Goal: Task Accomplishment & Management: Use online tool/utility

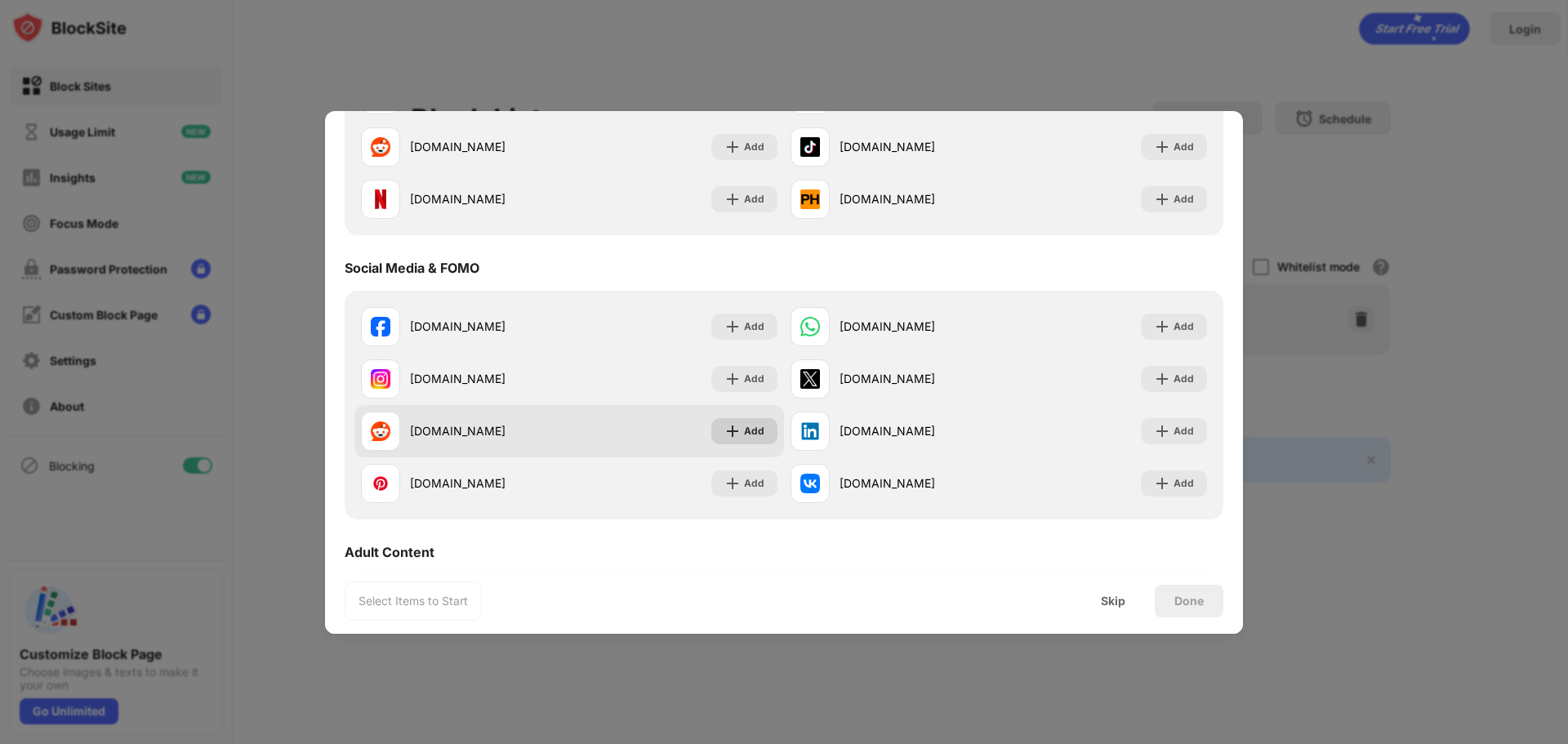
scroll to position [242, 0]
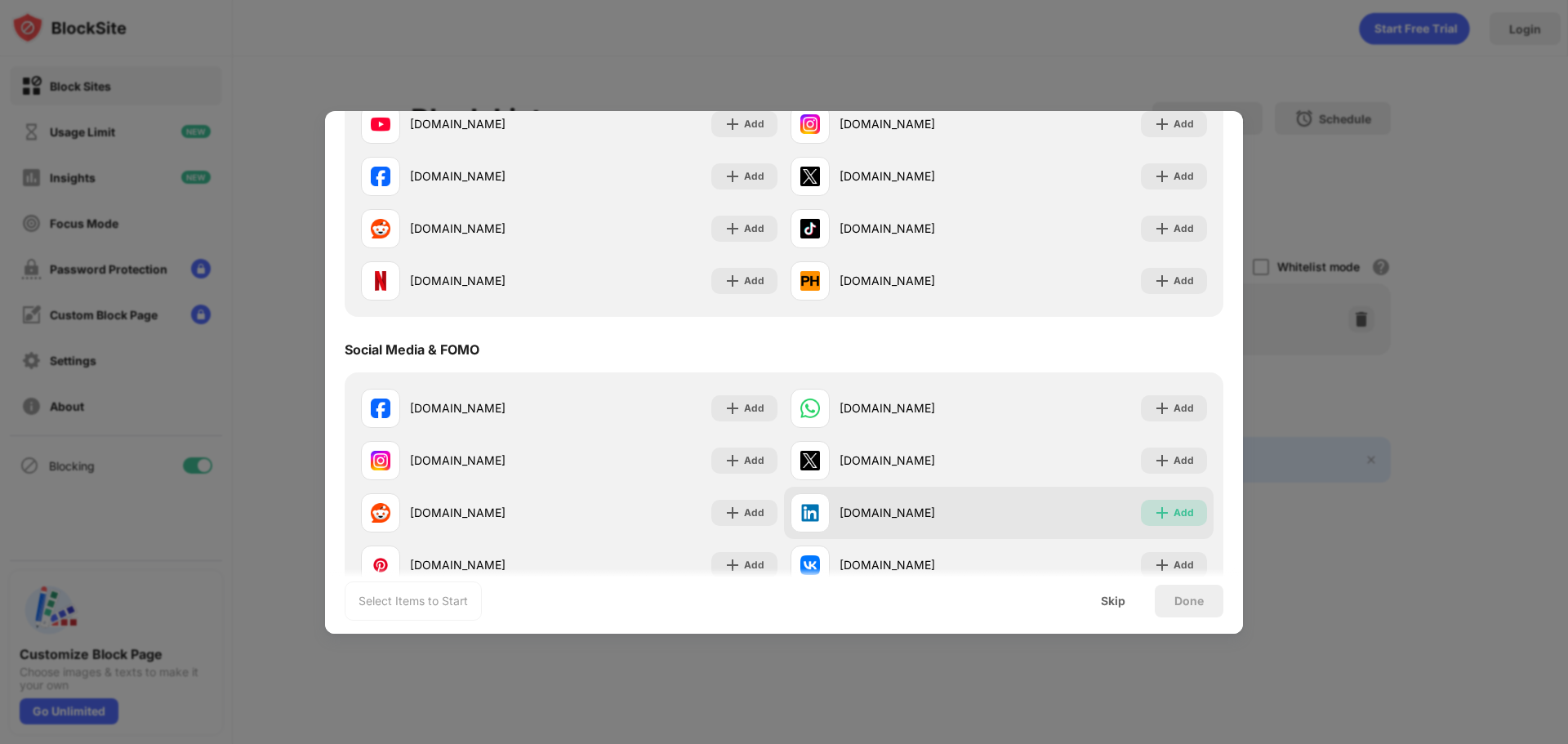
click at [1154, 510] on img at bounding box center [1162, 512] width 16 height 16
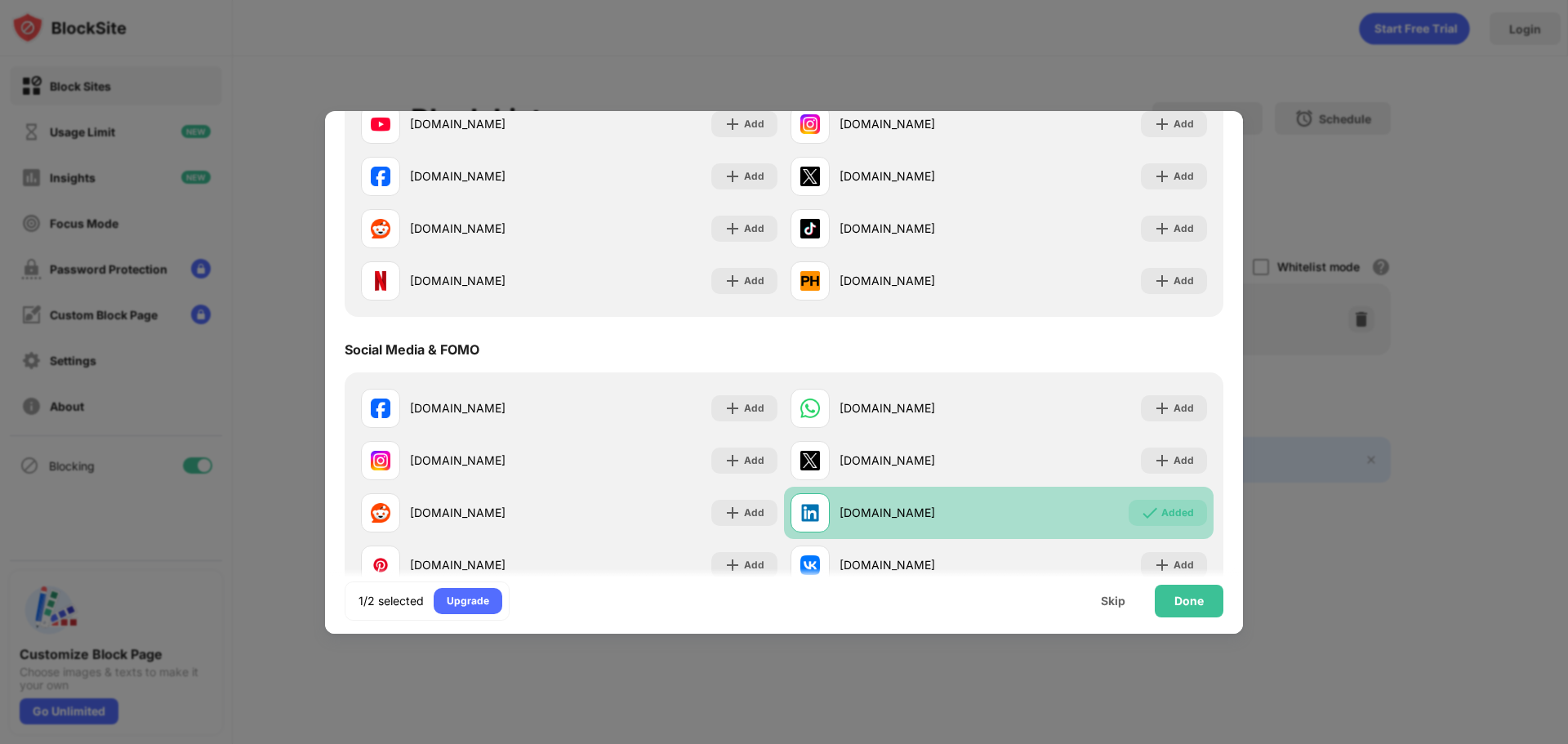
scroll to position [405, 0]
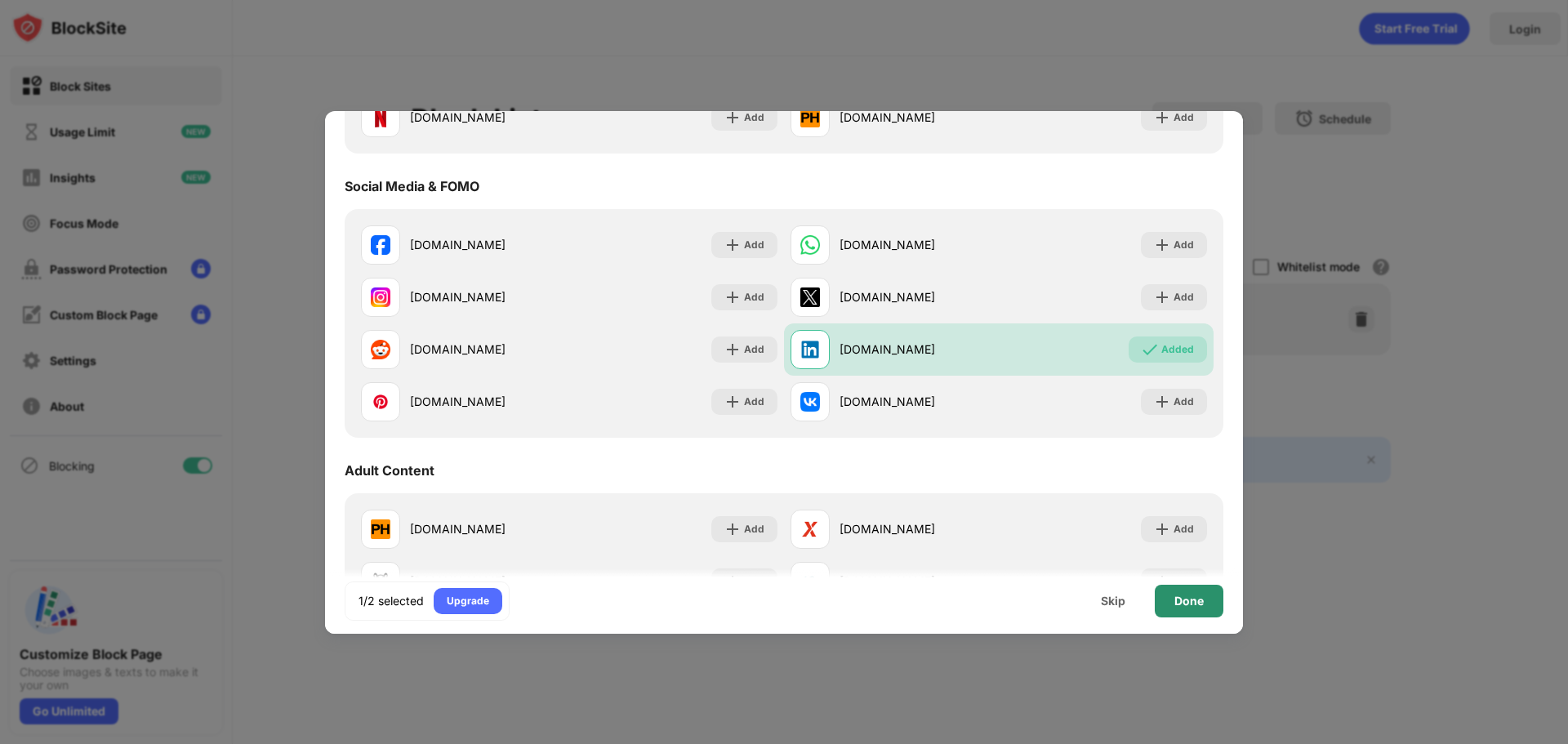
click at [1191, 594] on div "Done" at bounding box center [1189, 600] width 30 height 13
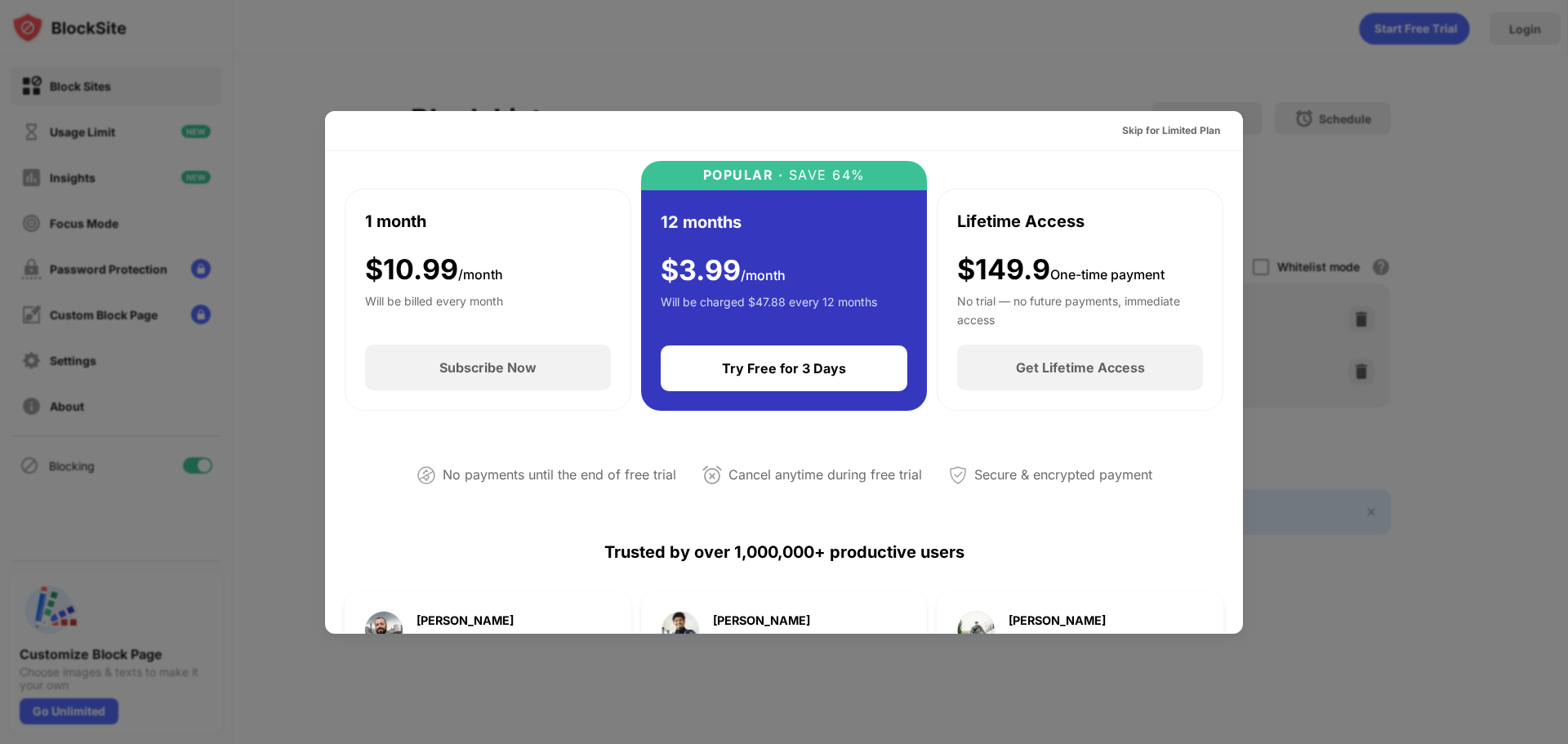
scroll to position [0, 0]
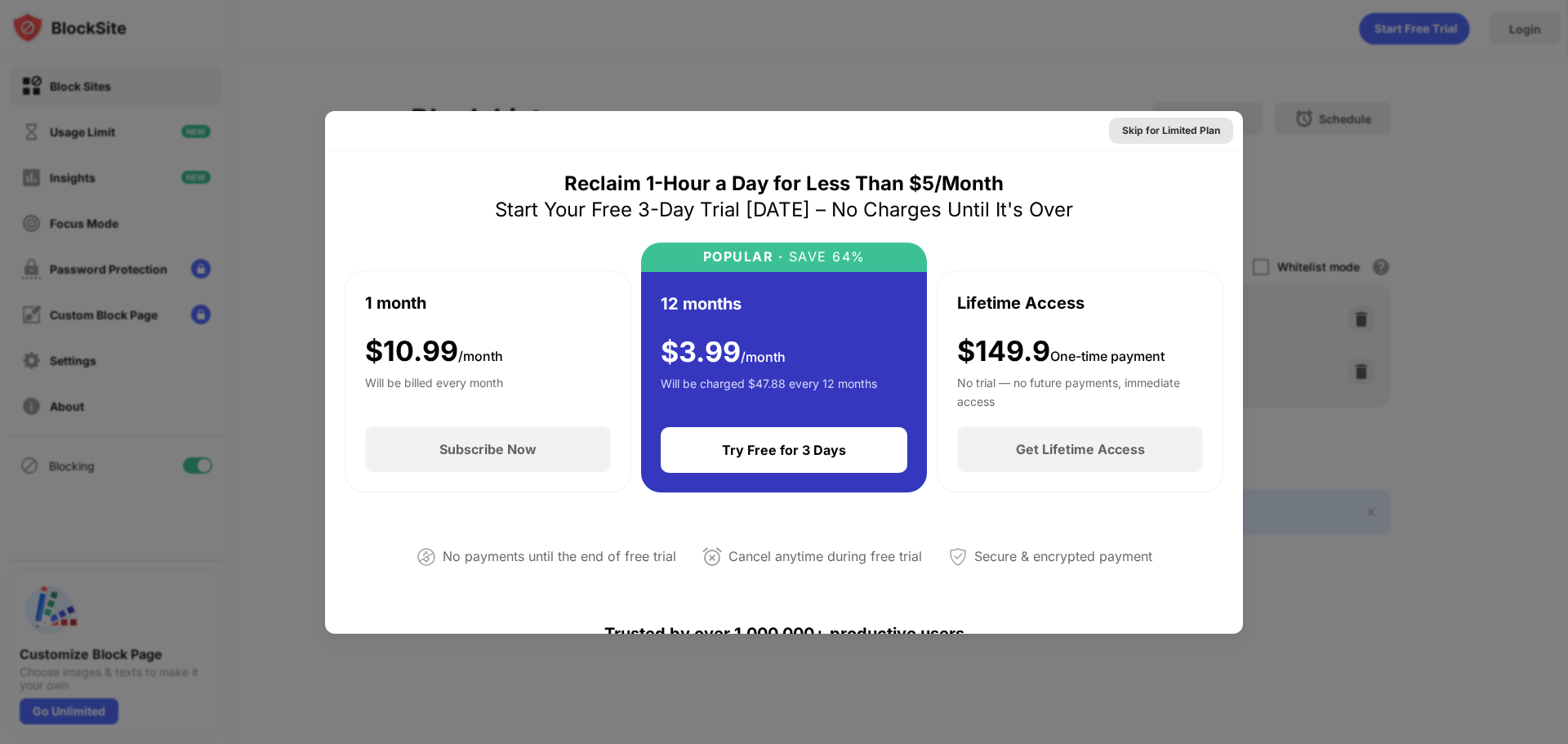
click at [1193, 126] on div "Skip for Limited Plan" at bounding box center [1171, 131] width 98 height 16
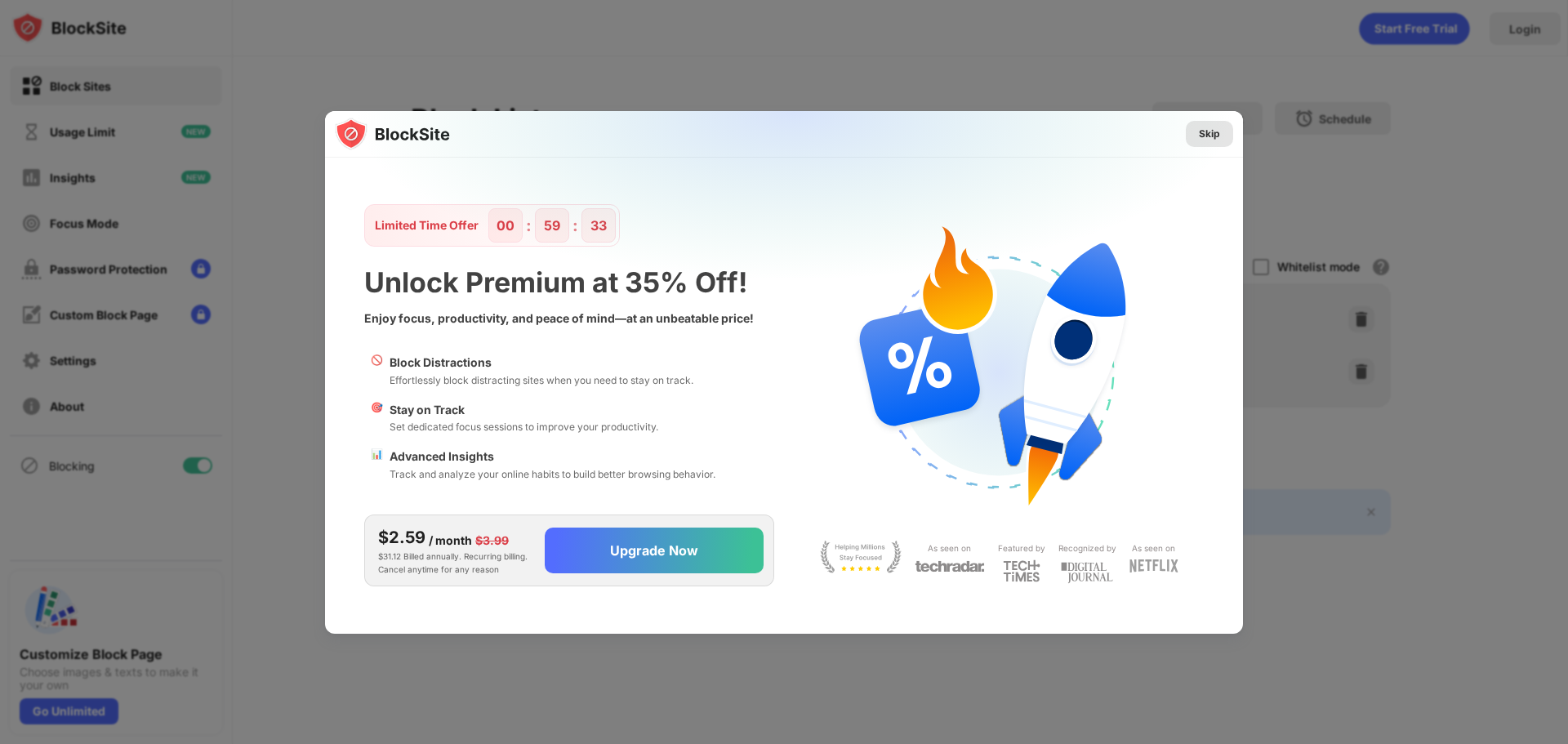
click at [1196, 133] on div "Skip" at bounding box center [1209, 134] width 48 height 26
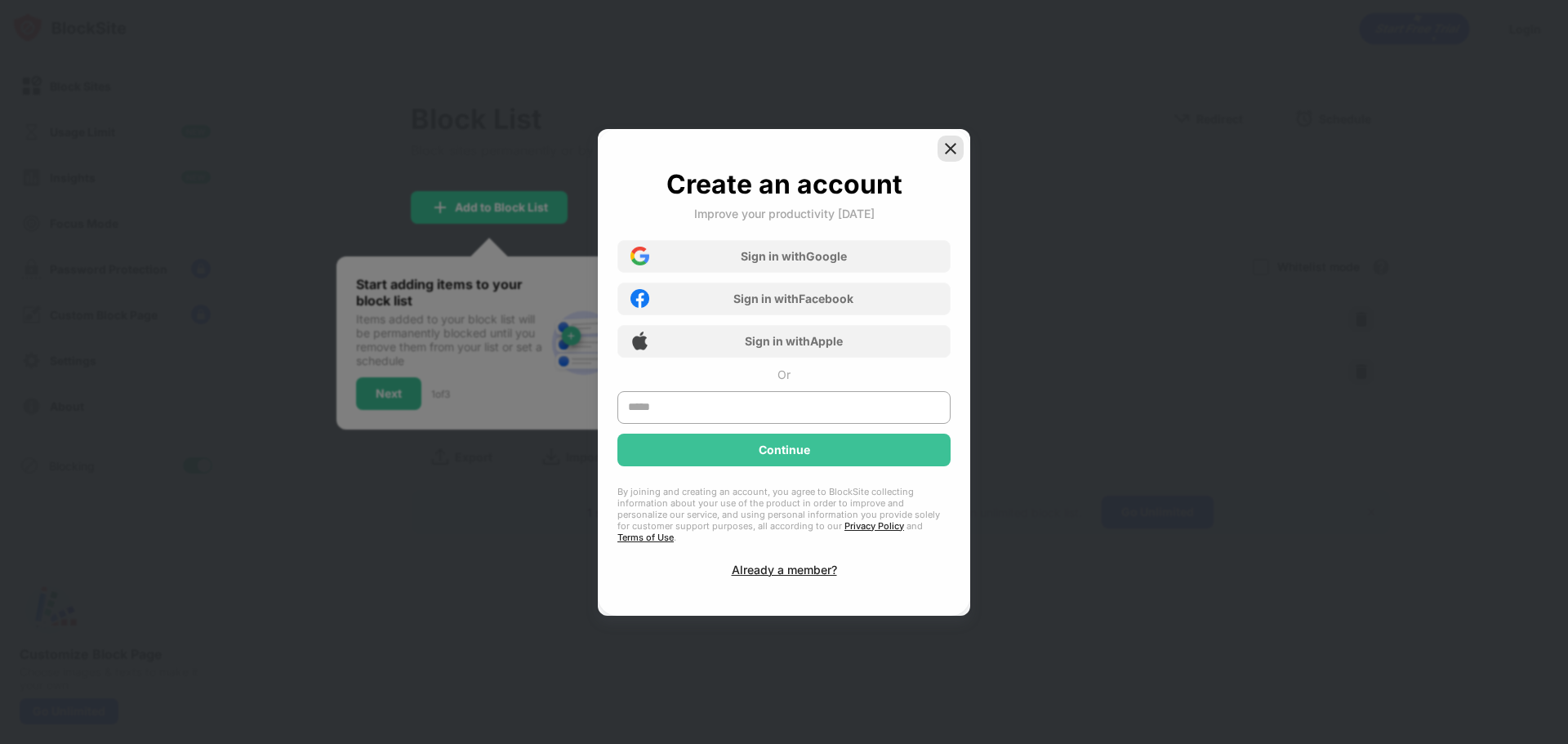
click at [950, 148] on img at bounding box center [951, 149] width 16 height 16
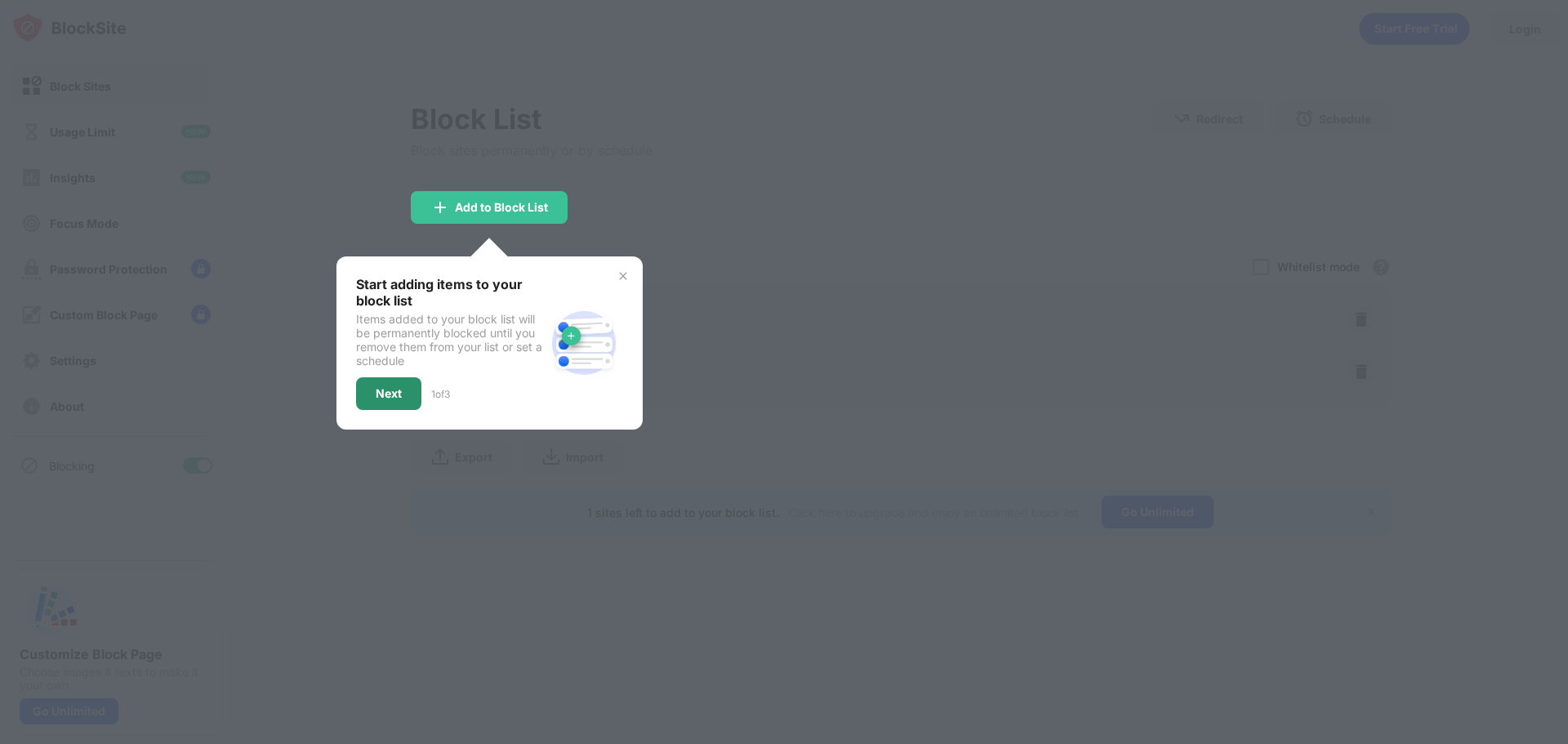
click at [408, 382] on div "Next" at bounding box center [389, 393] width 65 height 33
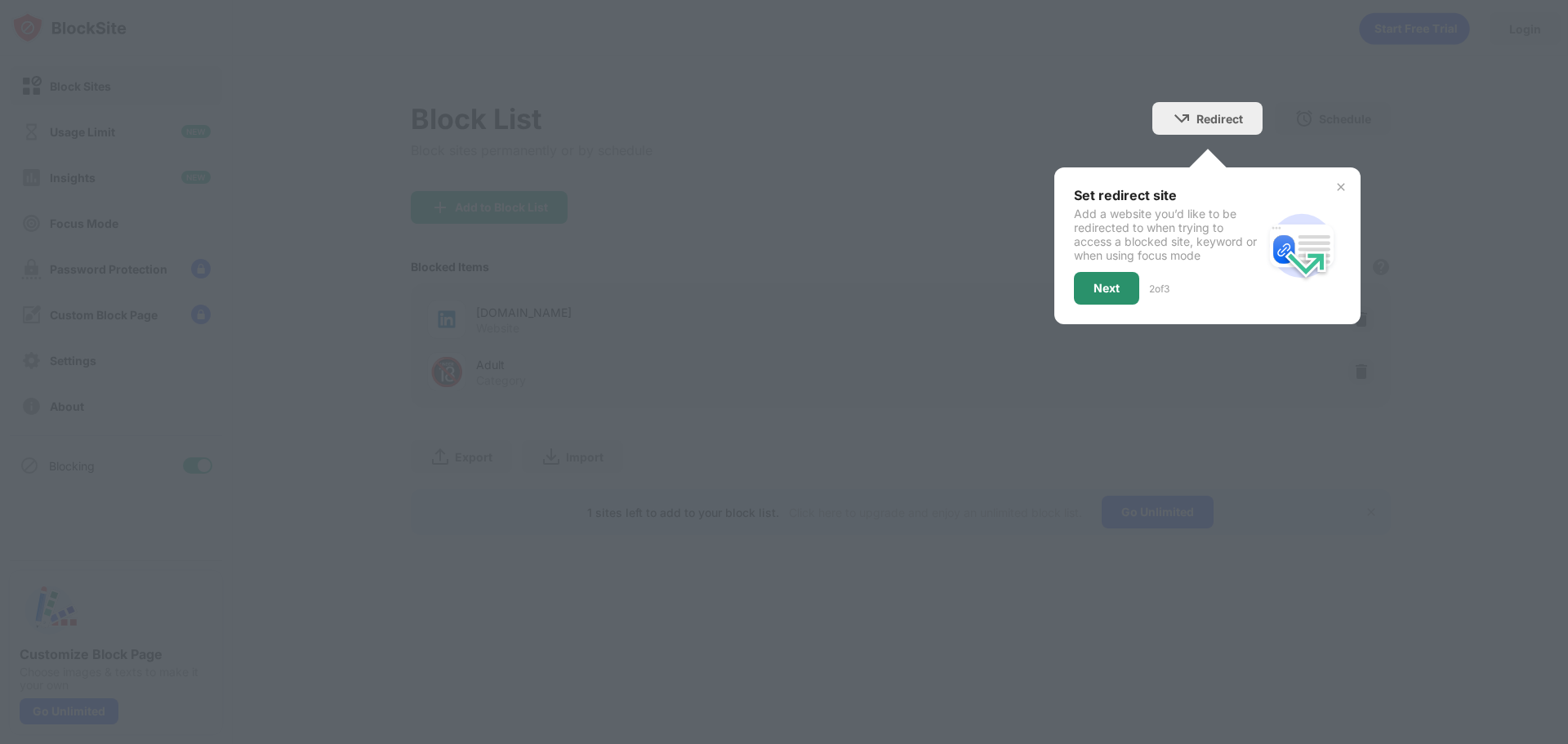
click at [1111, 292] on div "Next" at bounding box center [1106, 287] width 26 height 13
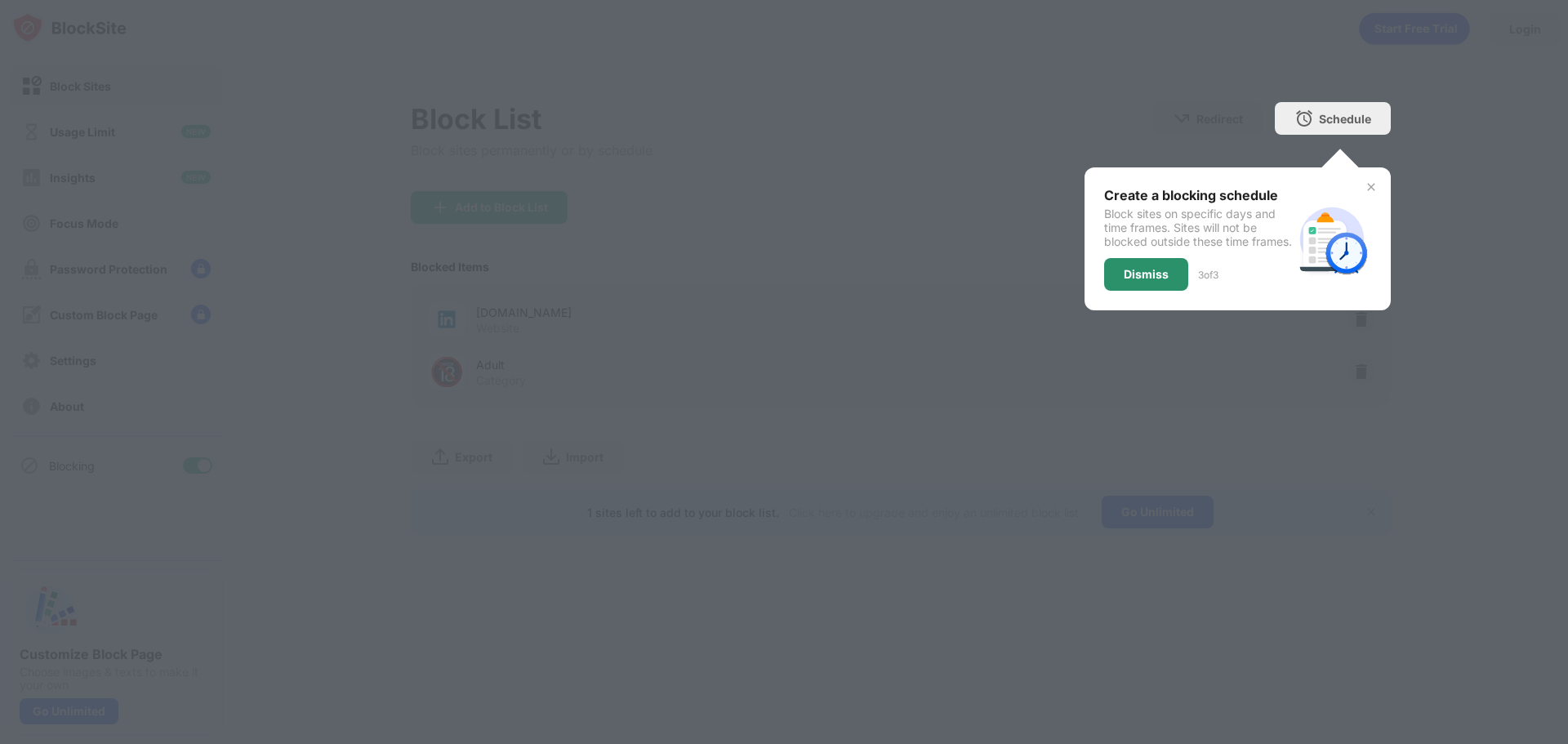
click at [1149, 280] on div "Dismiss" at bounding box center [1146, 273] width 45 height 13
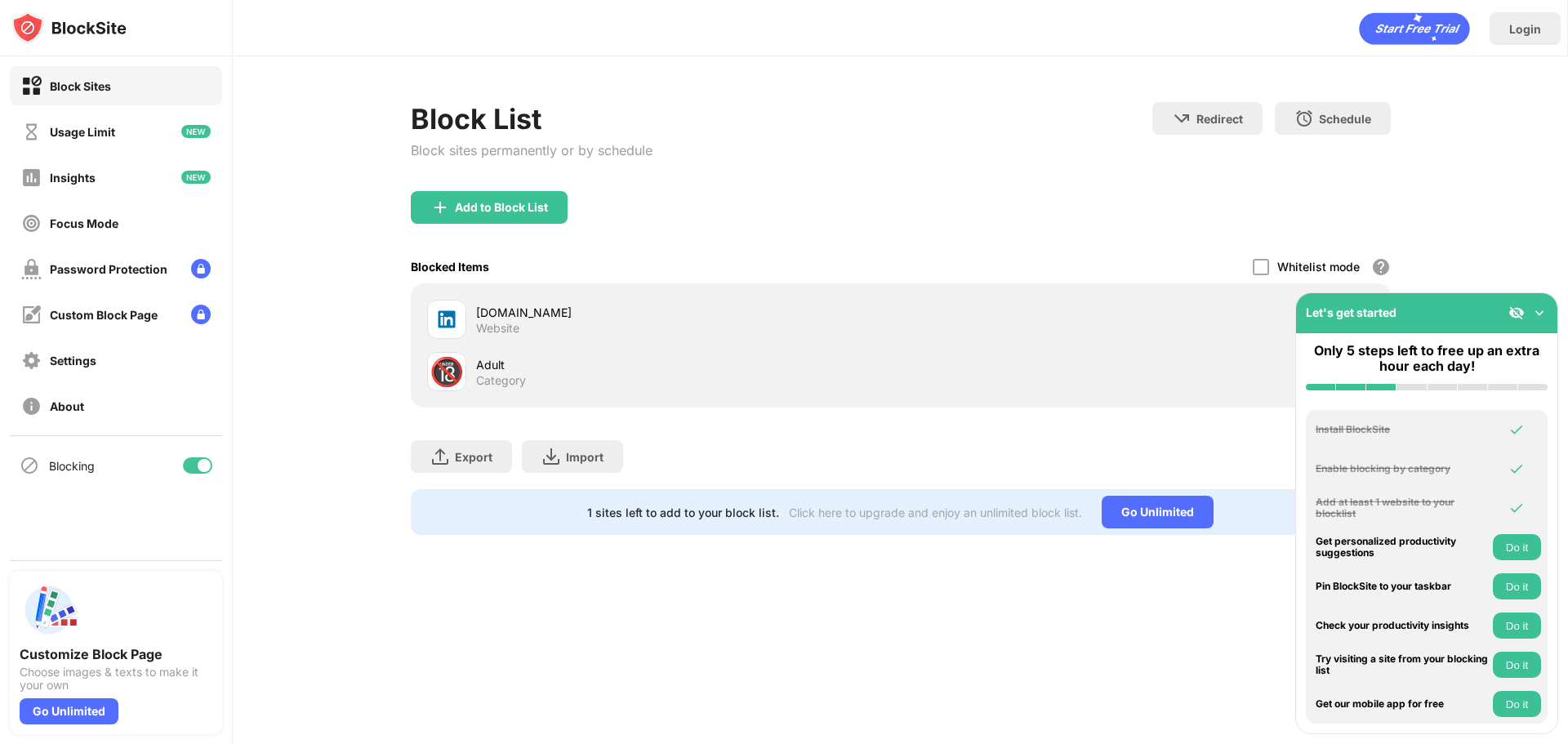
drag, startPoint x: 1541, startPoint y: 314, endPoint x: 1539, endPoint y: 334, distance: 20.1
click at [1541, 313] on img at bounding box center [1539, 312] width 16 height 16
